Goal: Task Accomplishment & Management: Complete application form

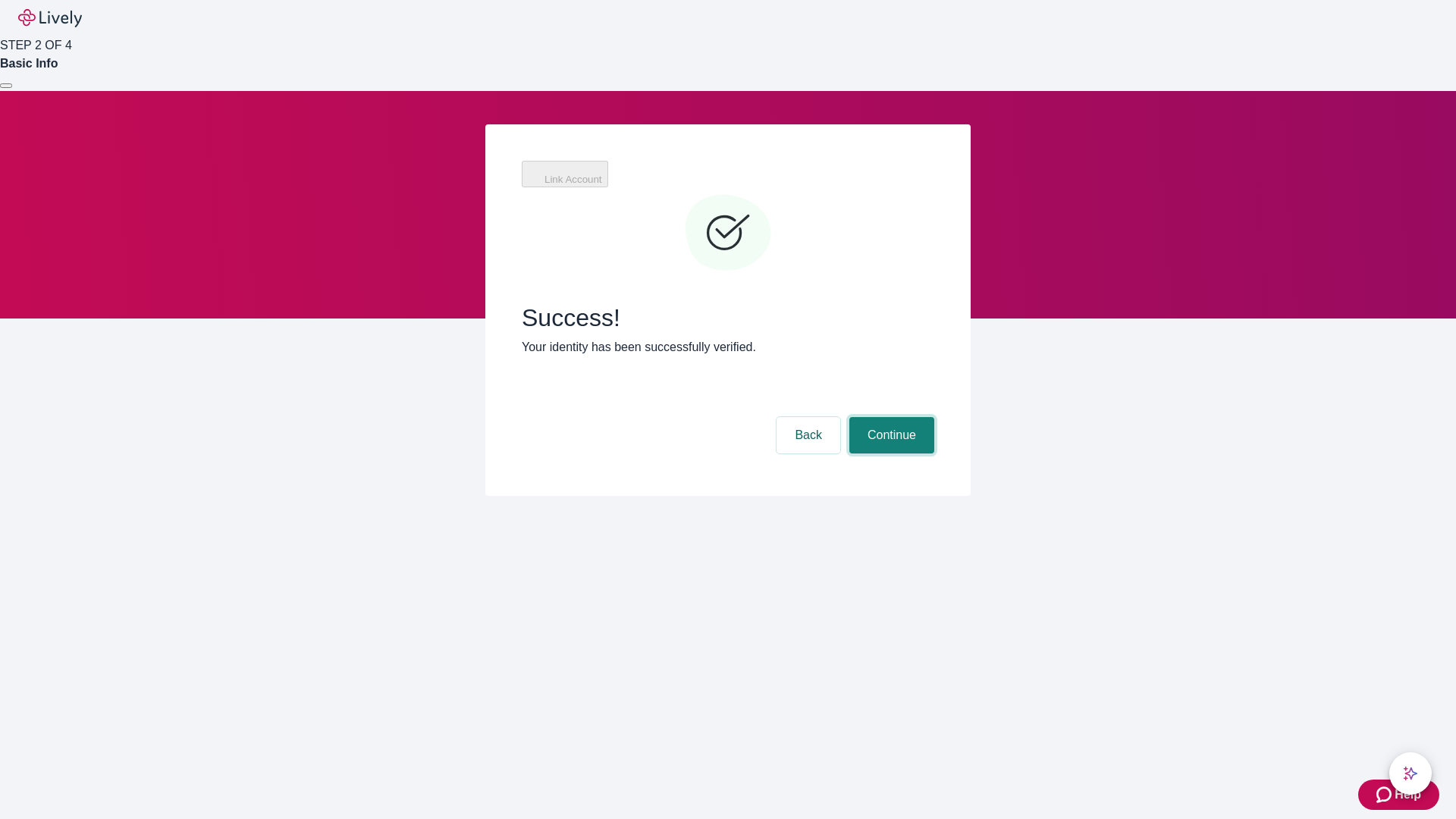
click at [889, 417] on button "Continue" at bounding box center [892, 435] width 85 height 37
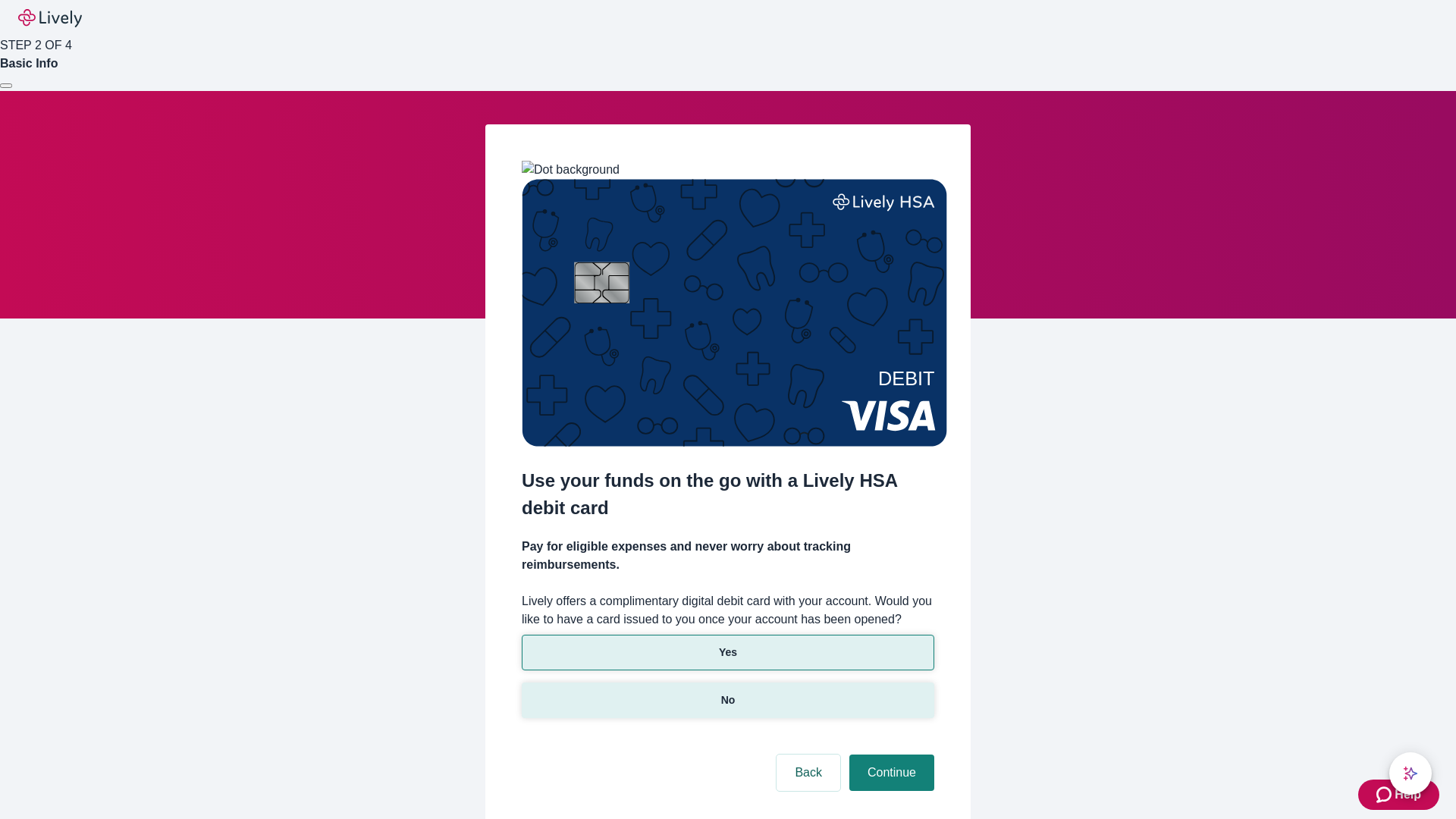
click at [727, 692] on p "No" at bounding box center [728, 700] width 14 height 16
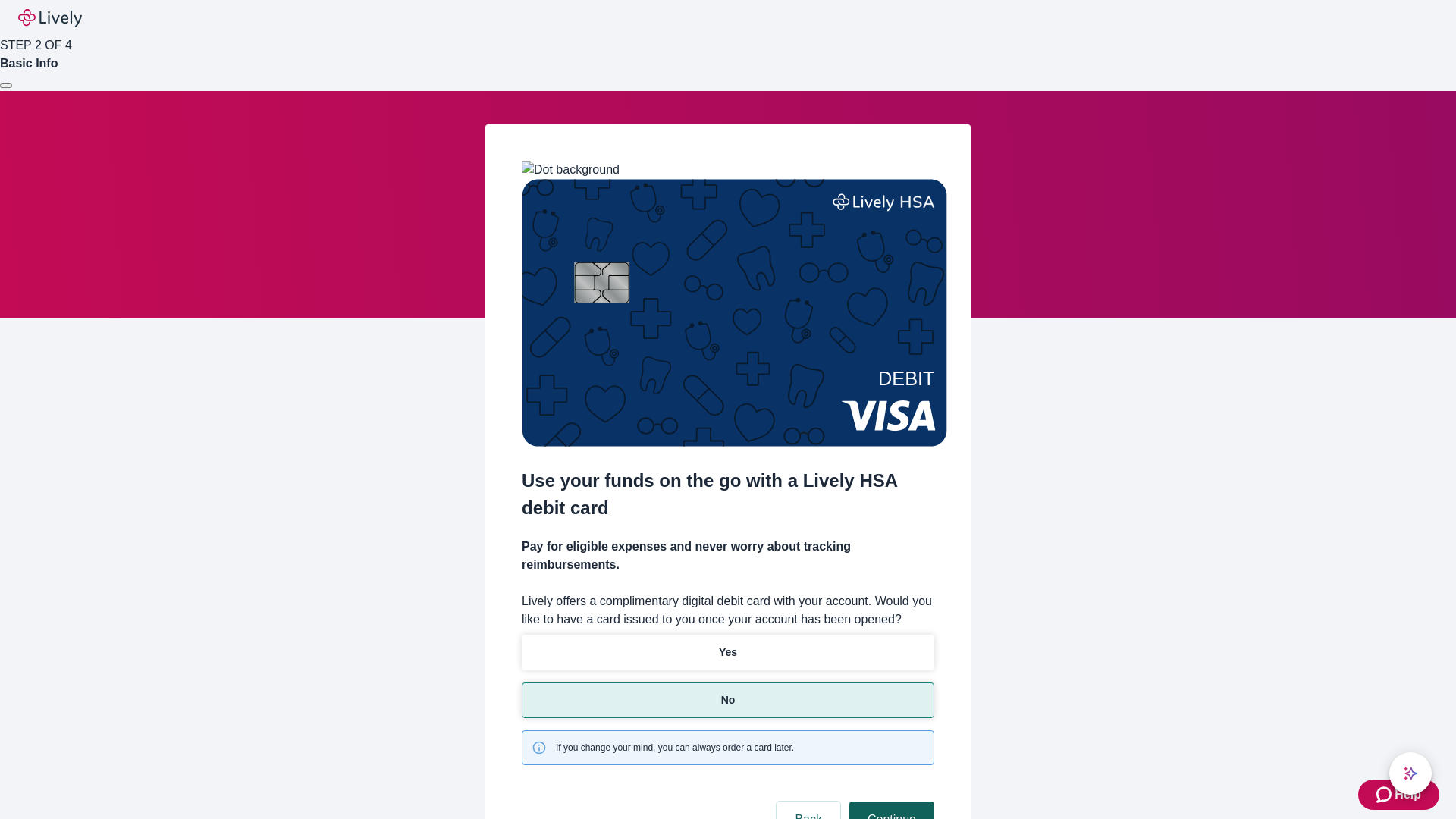
click at [889, 801] on button "Continue" at bounding box center [892, 819] width 85 height 37
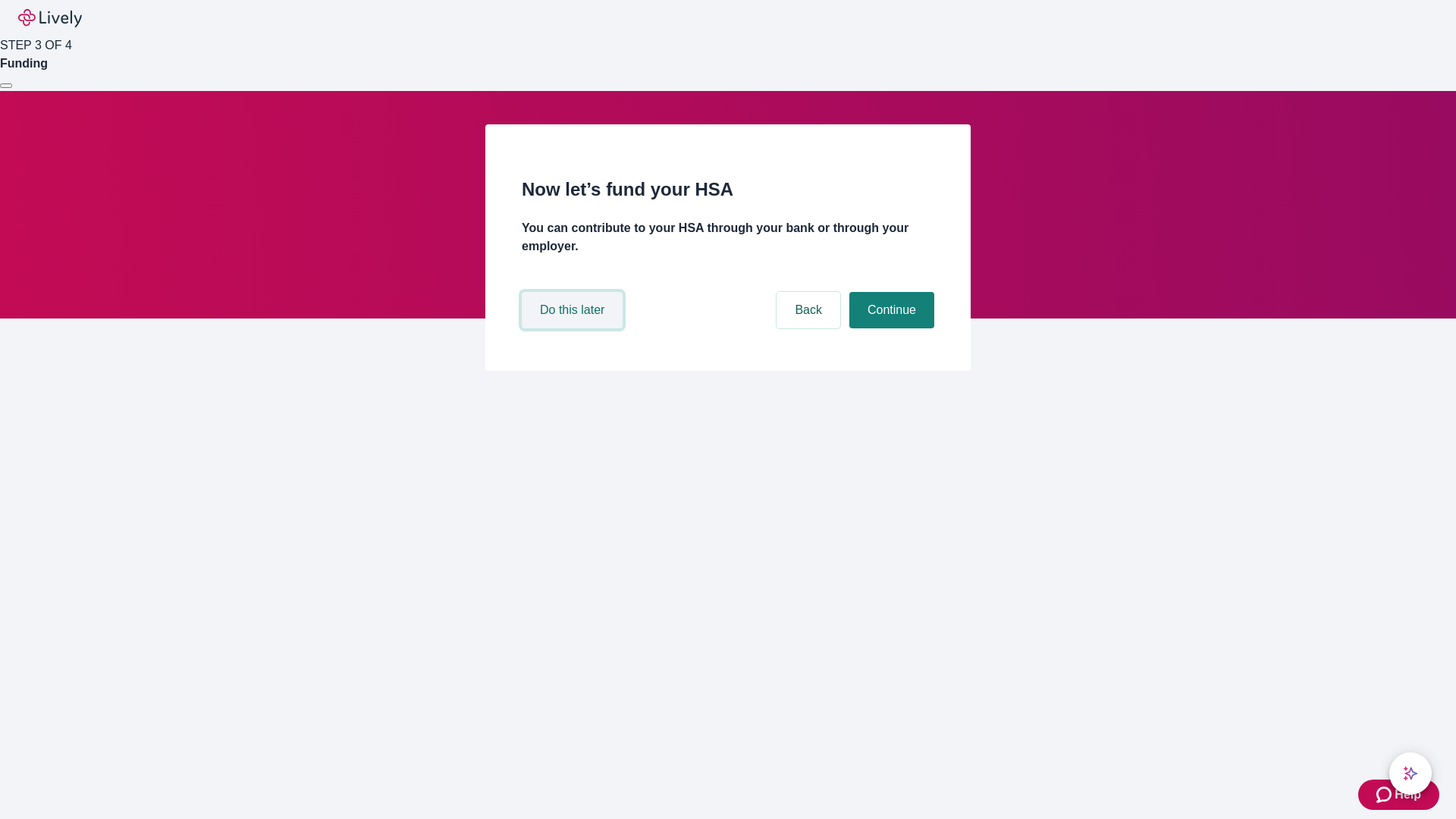
click at [574, 329] on button "Do this later" at bounding box center [572, 310] width 101 height 37
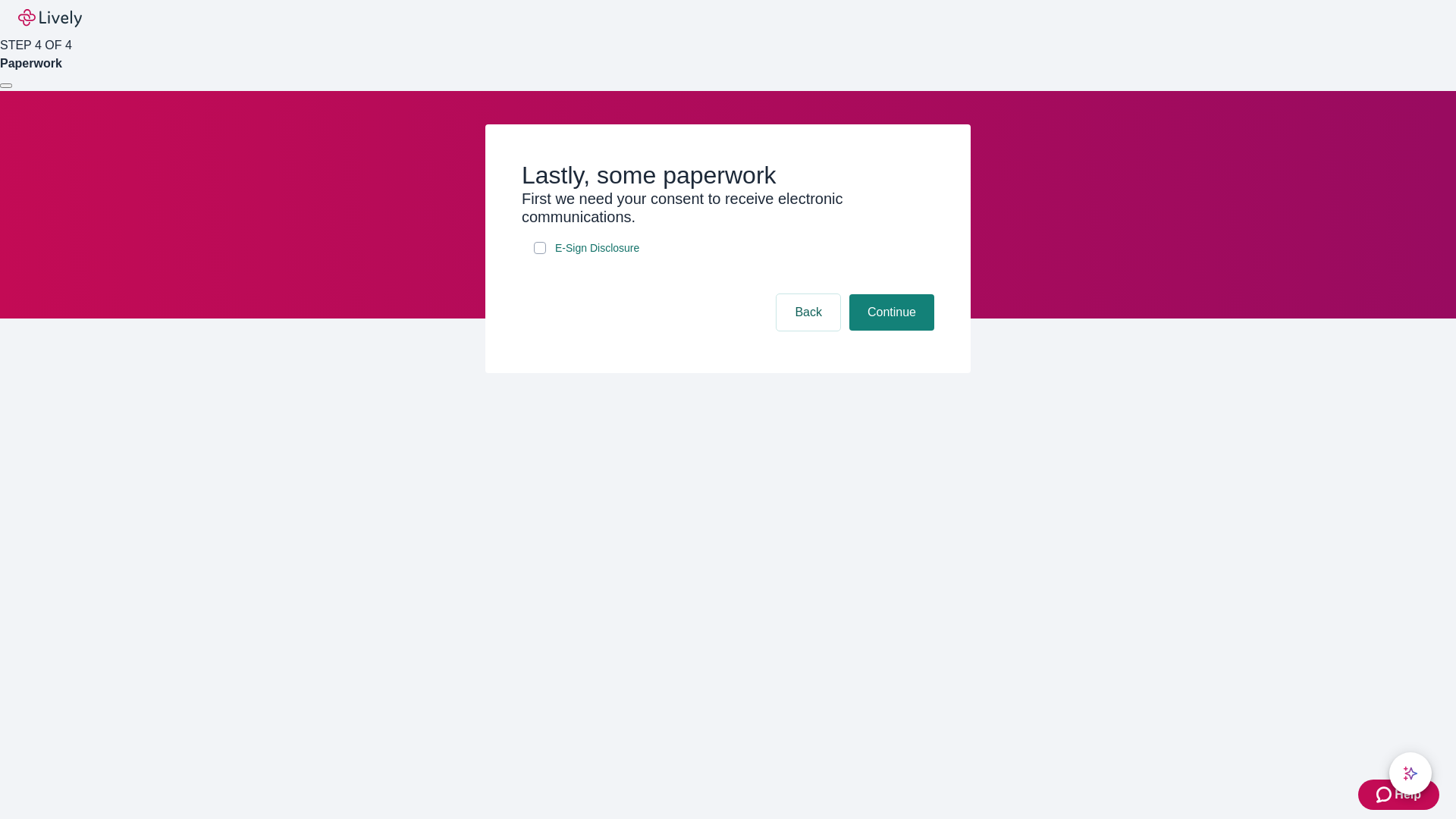
click at [540, 254] on input "E-Sign Disclosure" at bounding box center [539, 248] width 12 height 12
checkbox input "true"
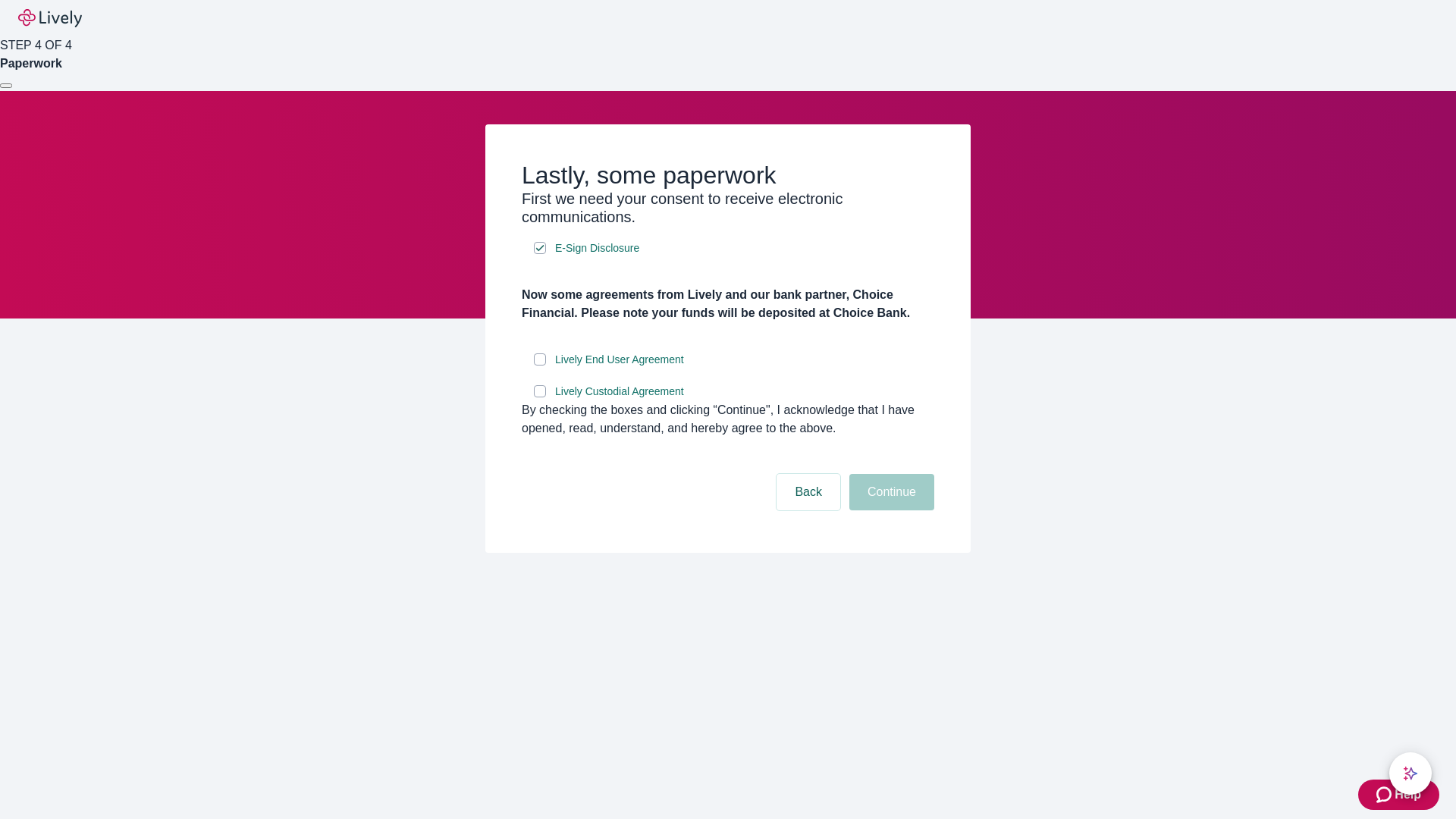
click at [540, 365] on input "Lively End User Agreement" at bounding box center [539, 359] width 12 height 12
checkbox input "true"
click at [540, 398] on input "Lively Custodial Agreement" at bounding box center [539, 391] width 12 height 12
checkbox input "true"
click at [889, 511] on button "Continue" at bounding box center [892, 492] width 85 height 37
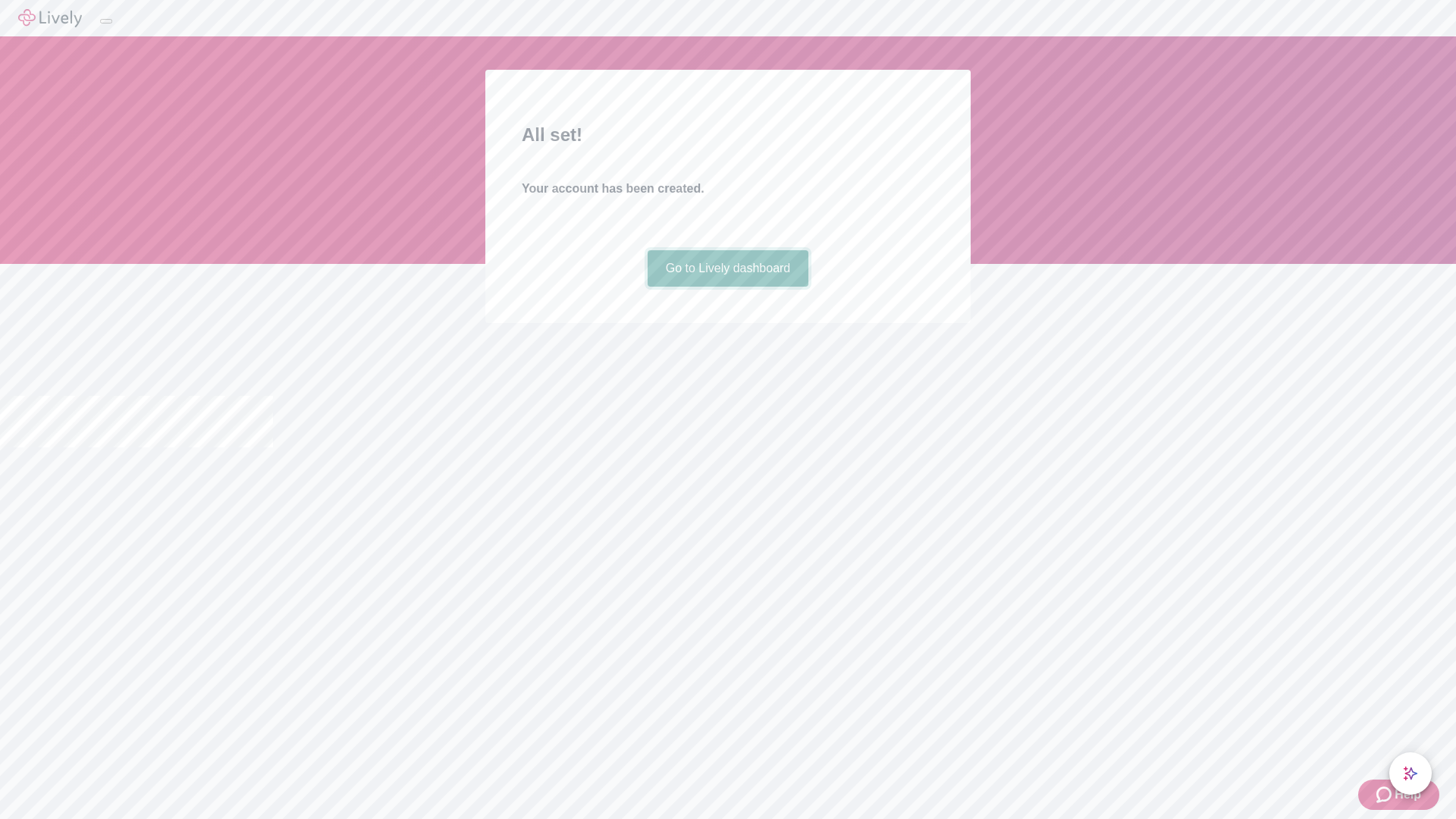
click at [727, 286] on link "Go to Lively dashboard" at bounding box center [728, 268] width 161 height 37
